Goal: Obtain resource: Download file/media

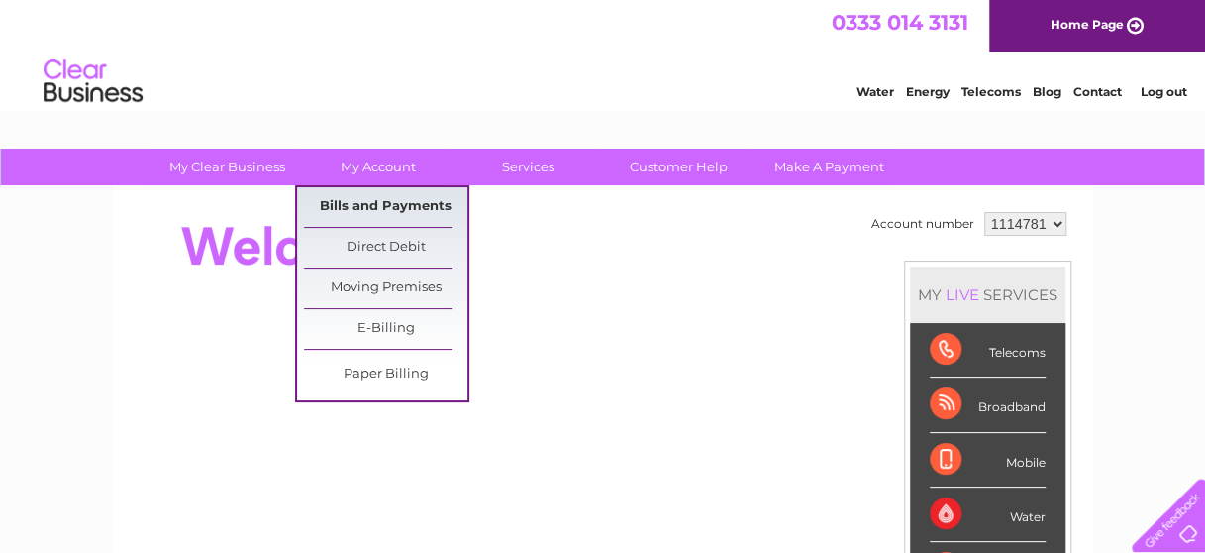
click at [379, 204] on link "Bills and Payments" at bounding box center [385, 207] width 163 height 40
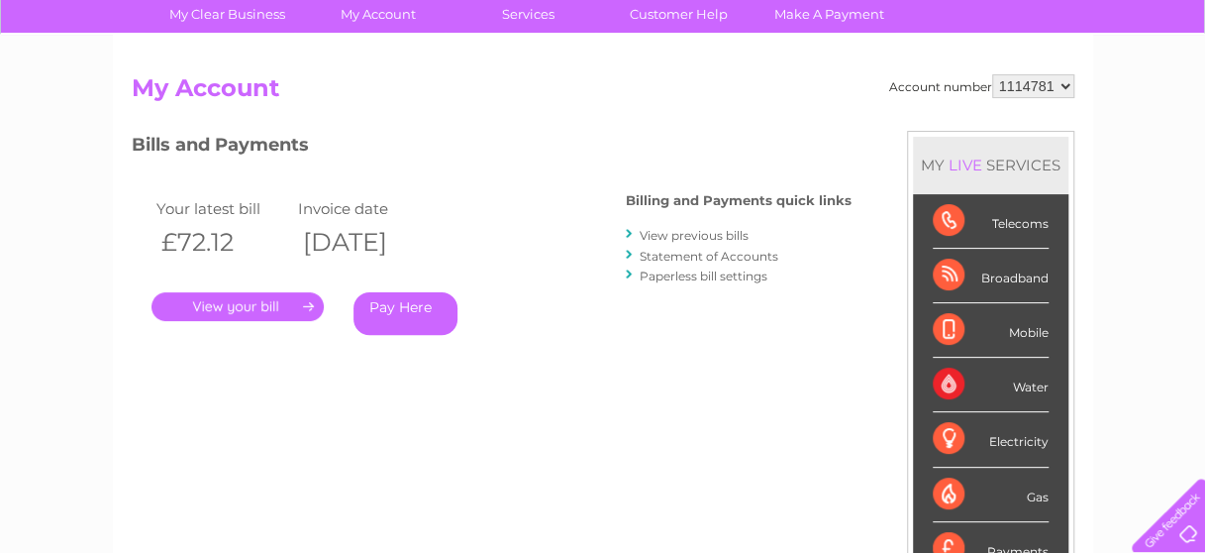
scroll to position [297, 0]
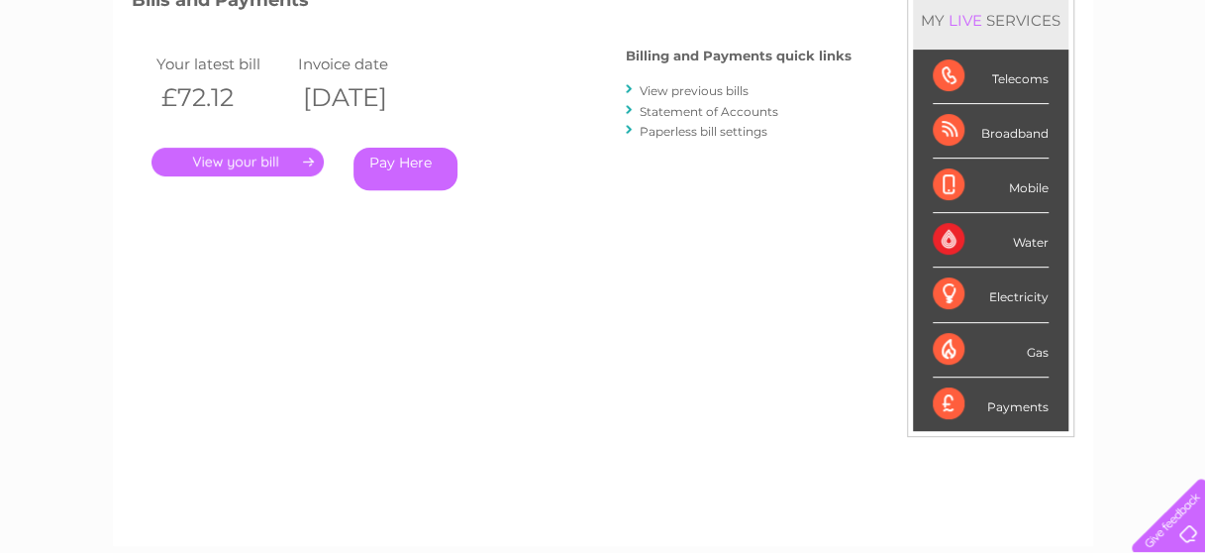
click at [276, 162] on link "." at bounding box center [238, 162] width 172 height 29
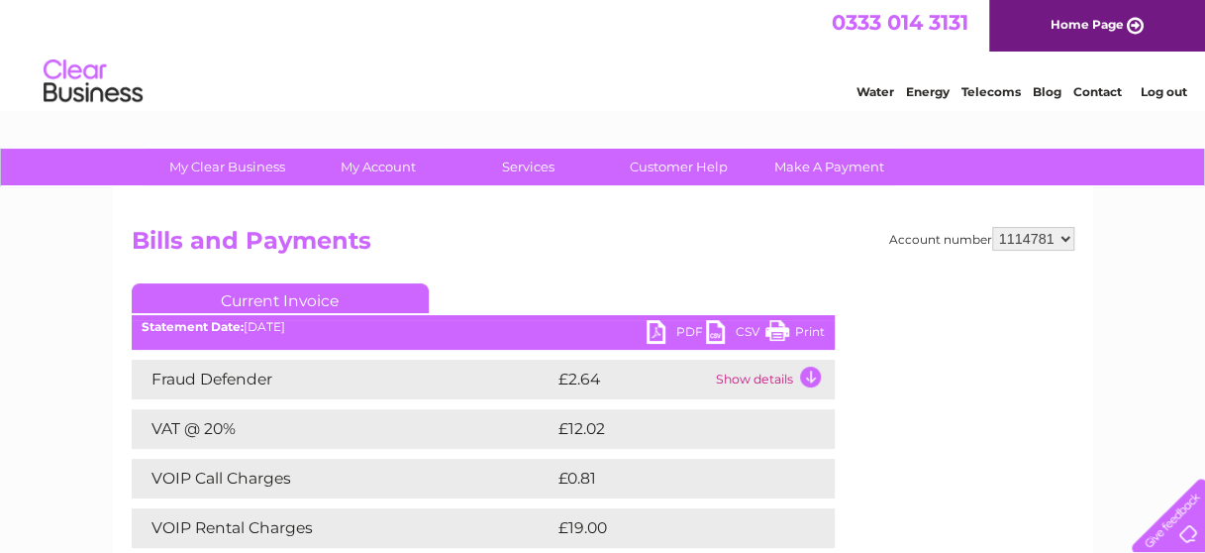
click at [654, 330] on link "PDF" at bounding box center [676, 334] width 59 height 29
click at [584, 87] on div "Water Energy Telecoms Blog Contact Log out" at bounding box center [602, 83] width 1205 height 64
